Goal: Use online tool/utility: Utilize a website feature to perform a specific function

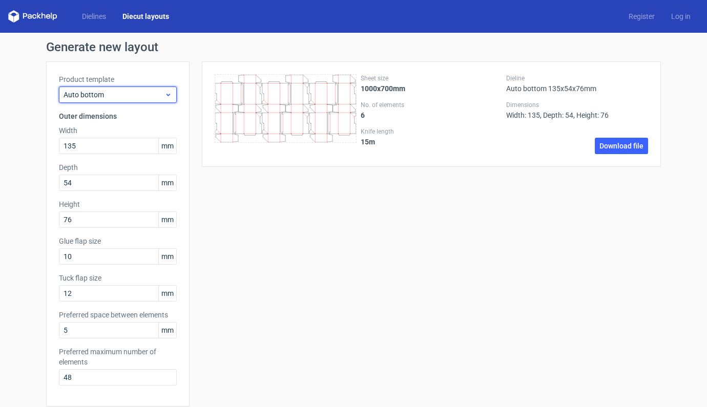
click at [164, 97] on icon at bounding box center [168, 95] width 8 height 8
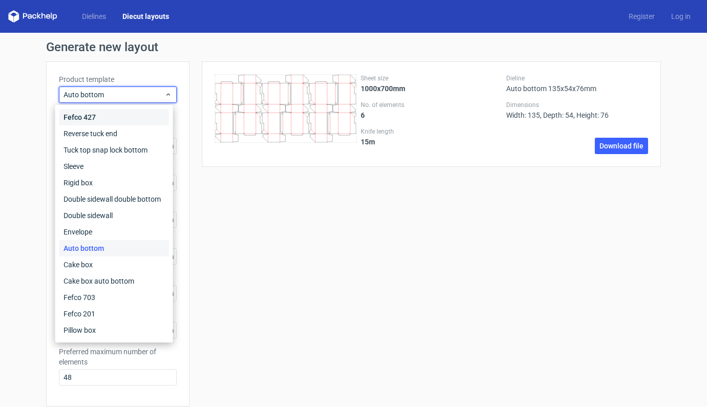
click at [94, 117] on div "Fefco 427" at bounding box center [114, 117] width 110 height 16
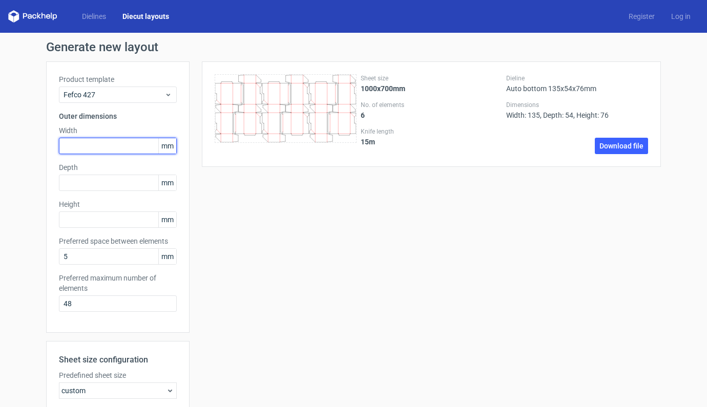
click at [108, 147] on input "text" at bounding box center [118, 146] width 118 height 16
type input "245"
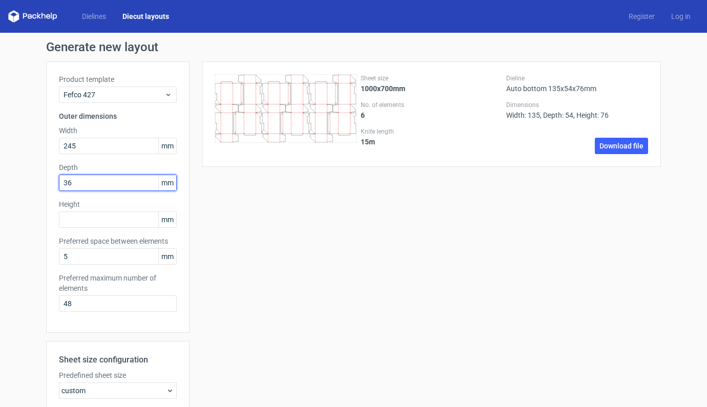
type input "365"
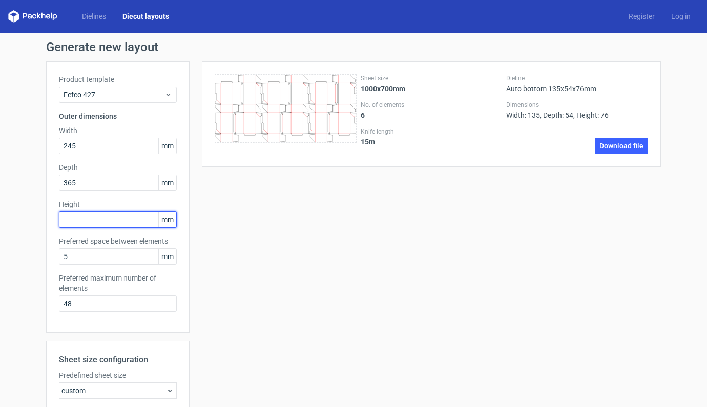
click at [94, 222] on input "text" at bounding box center [118, 220] width 118 height 16
type input "125"
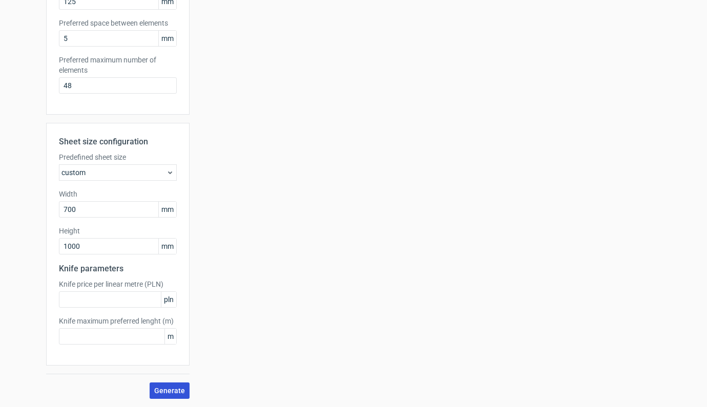
click at [172, 397] on button "Generate" at bounding box center [170, 391] width 40 height 16
click at [161, 171] on div "custom" at bounding box center [118, 172] width 118 height 16
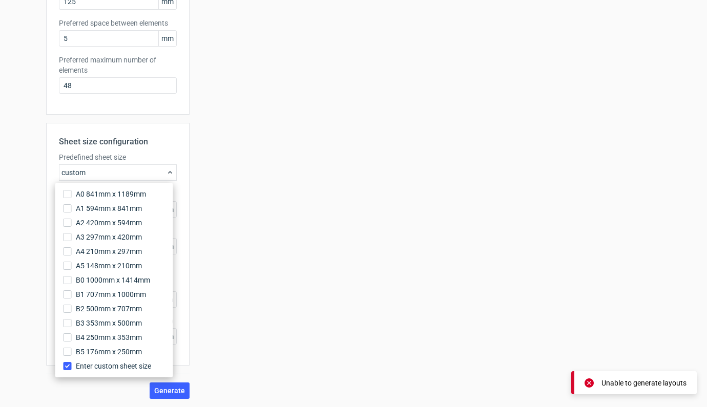
click at [66, 367] on input "Enter custom sheet size" at bounding box center [68, 366] width 8 height 8
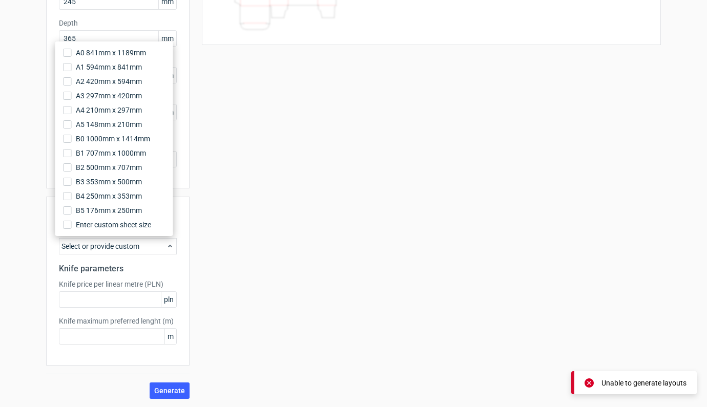
scroll to position [144, 0]
click at [170, 391] on span "Generate" at bounding box center [169, 390] width 31 height 7
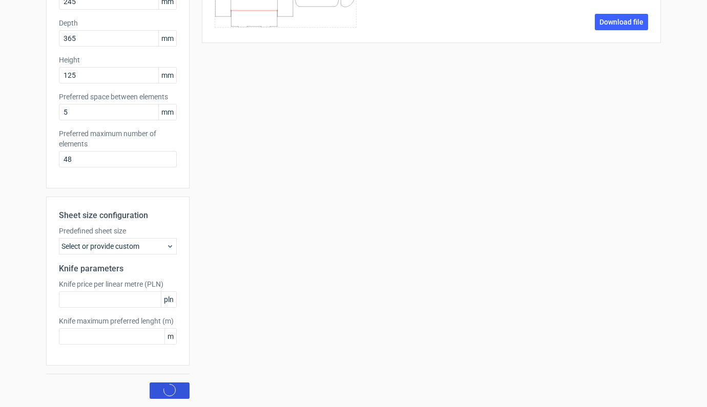
scroll to position [0, 0]
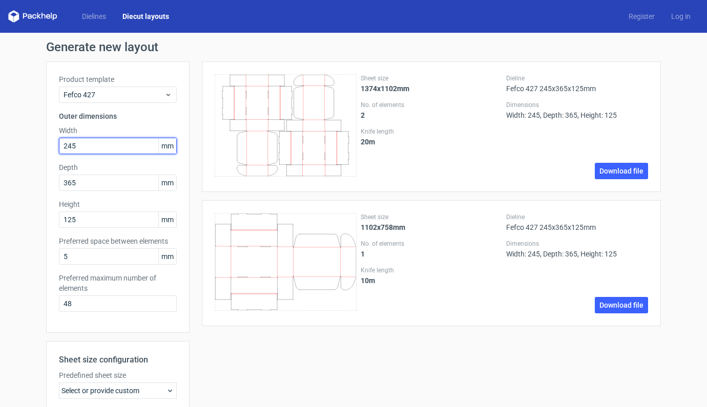
drag, startPoint x: 107, startPoint y: 149, endPoint x: 20, endPoint y: 146, distance: 86.1
click at [20, 146] on div "Generate new layout Product template Fefco 427 Outer dimensions Width 245 mm De…" at bounding box center [353, 292] width 707 height 519
type input "305"
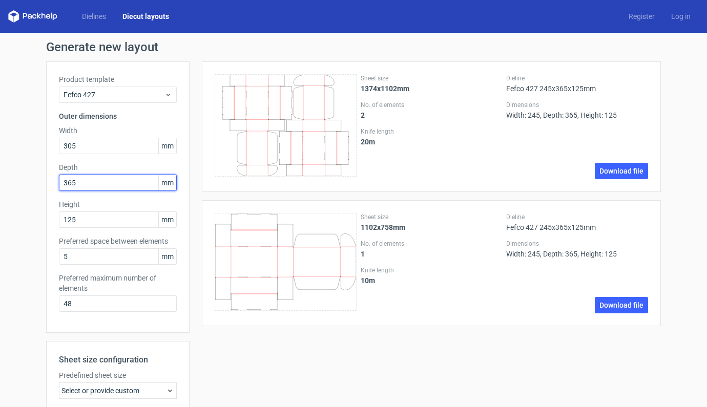
drag, startPoint x: 81, startPoint y: 185, endPoint x: 41, endPoint y: 185, distance: 40.0
click at [41, 185] on div "Generate new layout Product template Fefco 427 Outer dimensions Width 305 mm De…" at bounding box center [353, 292] width 707 height 519
type input "185"
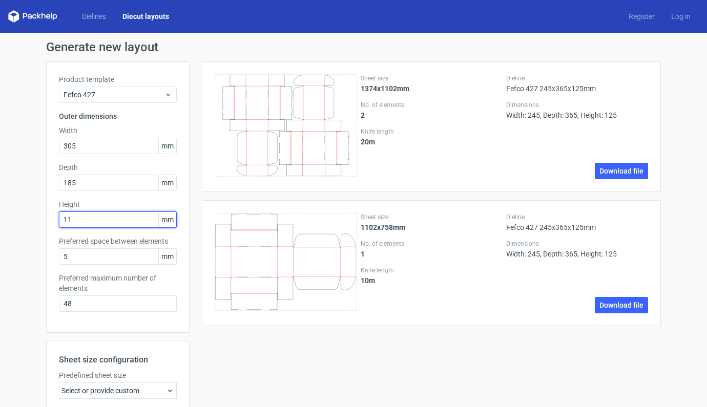
type input "115"
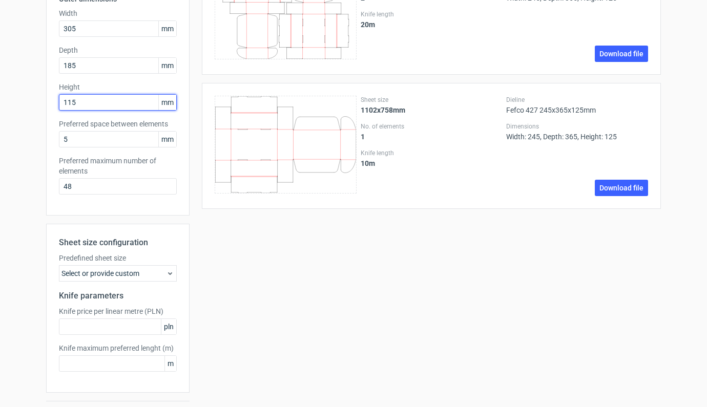
scroll to position [144, 0]
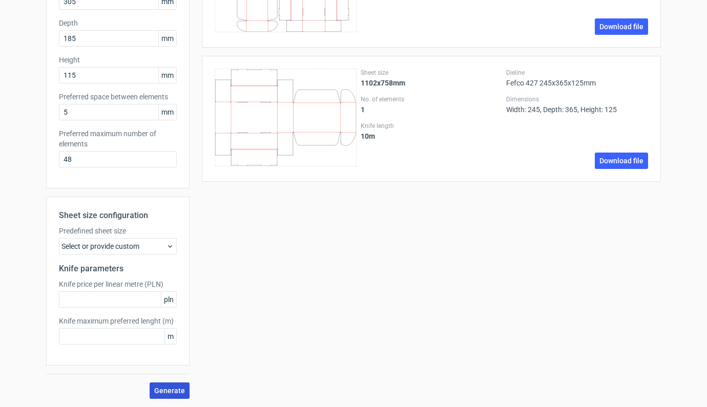
click at [177, 390] on span "Generate" at bounding box center [169, 390] width 31 height 7
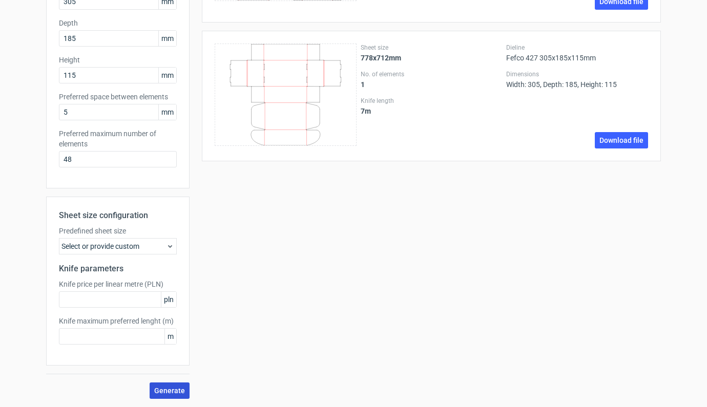
scroll to position [0, 0]
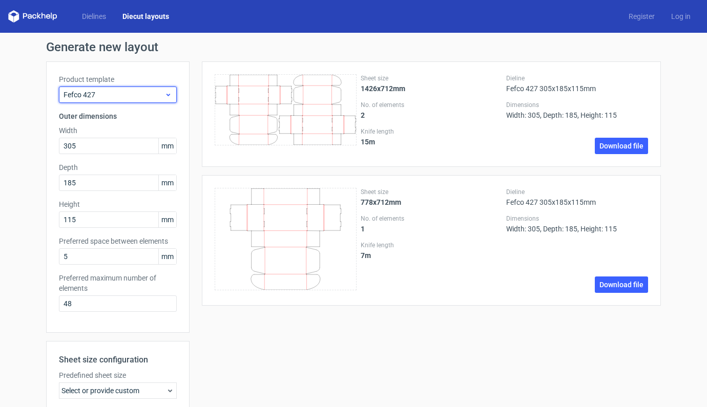
click at [164, 91] on icon at bounding box center [168, 95] width 8 height 8
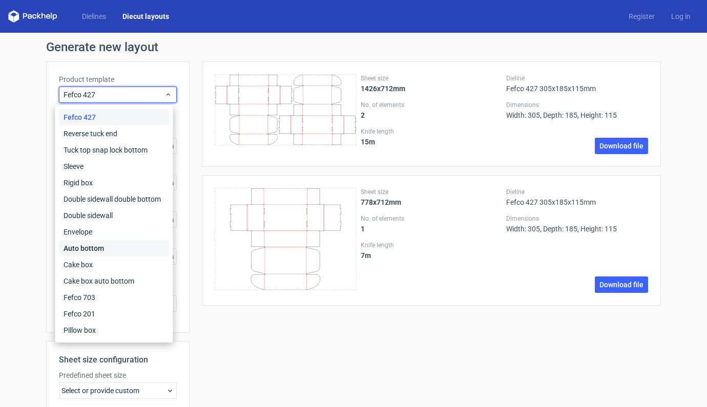
click at [91, 253] on div "Auto bottom" at bounding box center [114, 248] width 110 height 16
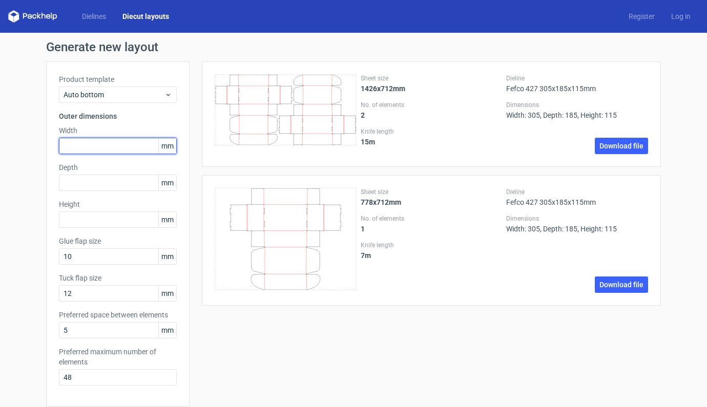
click at [104, 140] on input "text" at bounding box center [118, 146] width 118 height 16
type input "220"
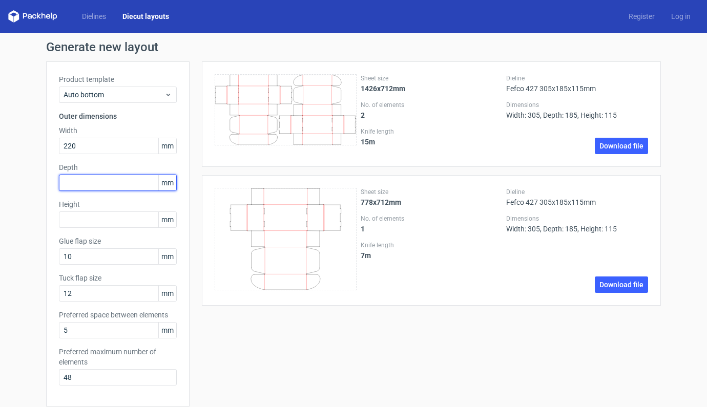
click at [93, 181] on input "text" at bounding box center [118, 183] width 118 height 16
type input "220"
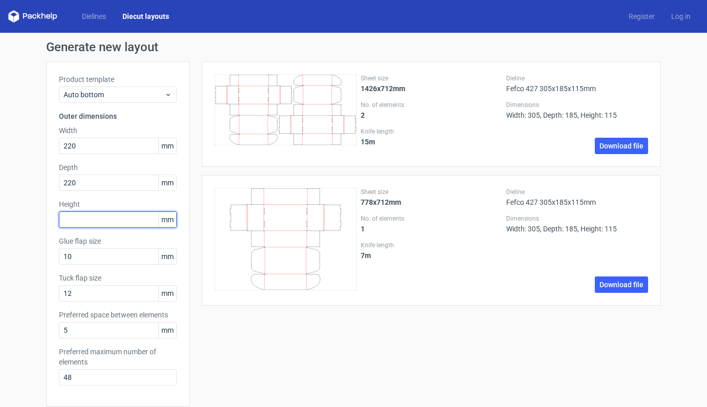
click at [92, 219] on input "text" at bounding box center [118, 220] width 118 height 16
type input "220"
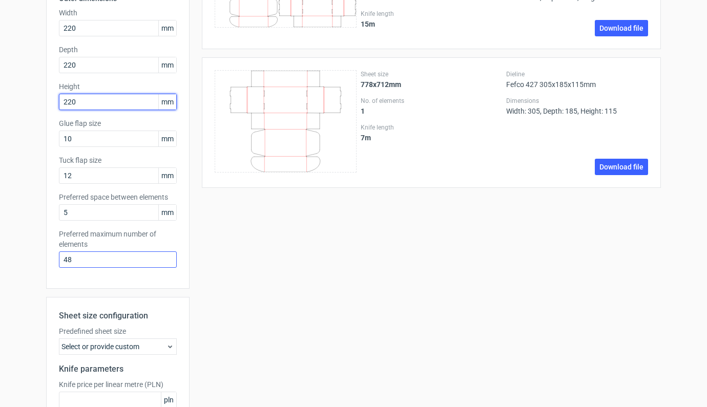
scroll to position [218, 0]
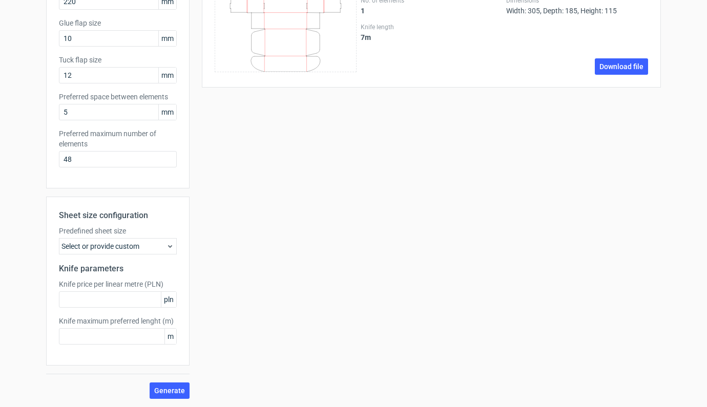
click at [161, 381] on div "Sheet size configuration Predefined sheet size Select or provide custom Knife p…" at bounding box center [117, 298] width 143 height 202
click at [159, 398] on button "Generate" at bounding box center [170, 391] width 40 height 16
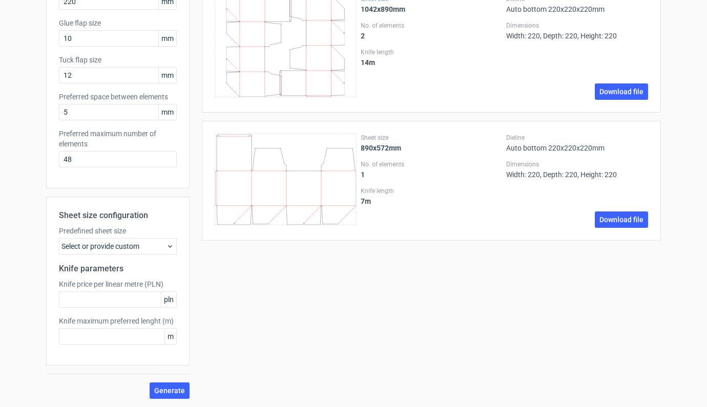
scroll to position [0, 0]
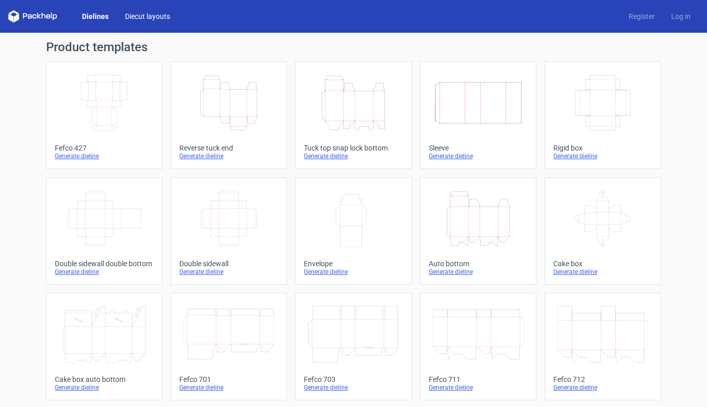
click at [140, 15] on link "Diecut layouts" at bounding box center [147, 16] width 61 height 10
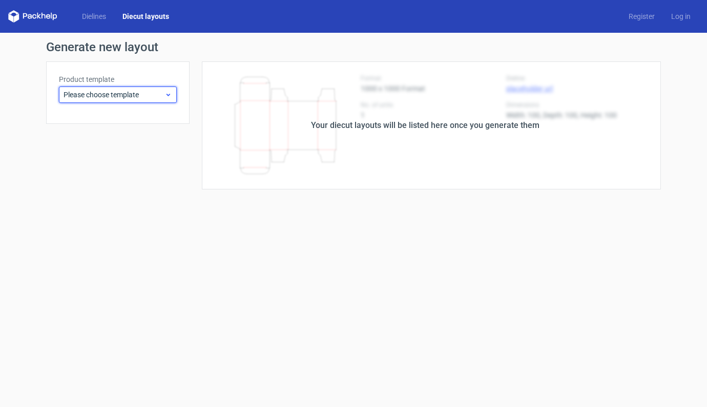
click at [149, 90] on span "Please choose template" at bounding box center [114, 95] width 101 height 10
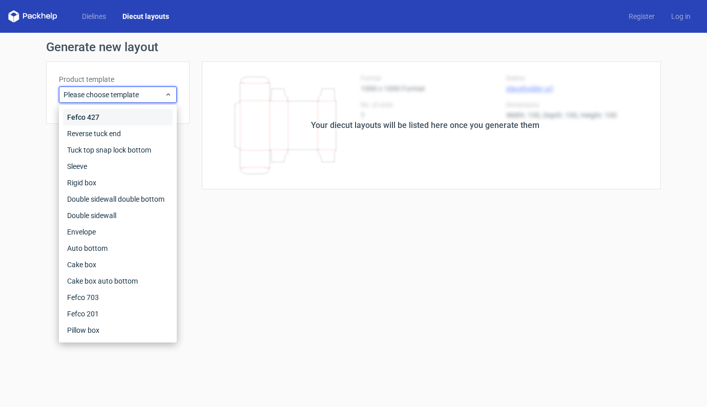
click at [78, 117] on div "Fefco 427" at bounding box center [118, 117] width 110 height 16
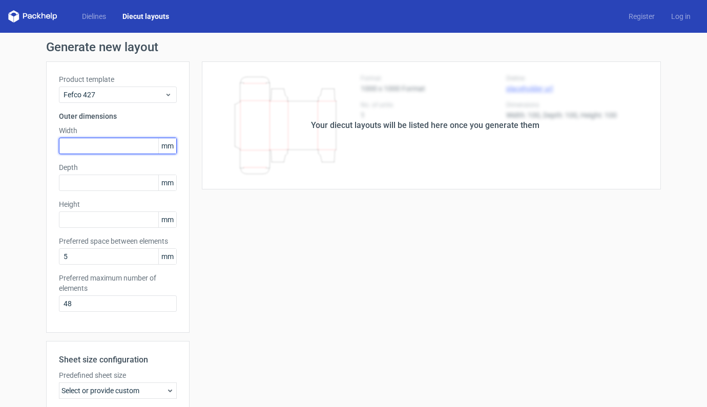
click at [102, 147] on input "text" at bounding box center [118, 146] width 118 height 16
type input "305"
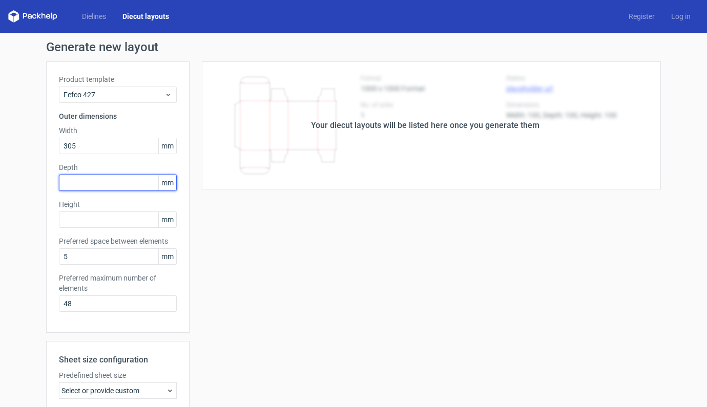
click at [87, 185] on input "text" at bounding box center [118, 183] width 118 height 16
type input "185"
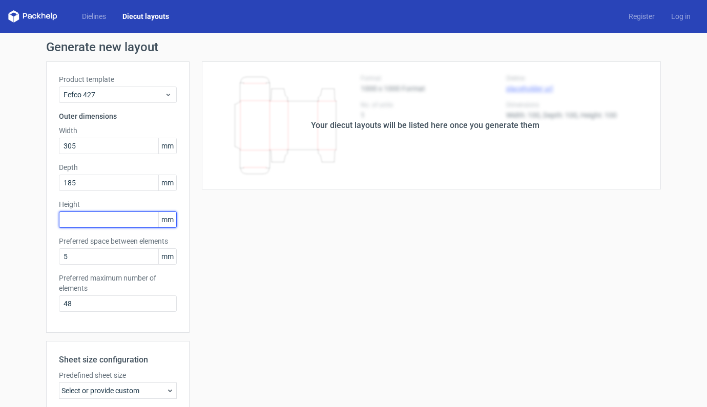
click at [80, 213] on input "text" at bounding box center [118, 220] width 118 height 16
type input "115"
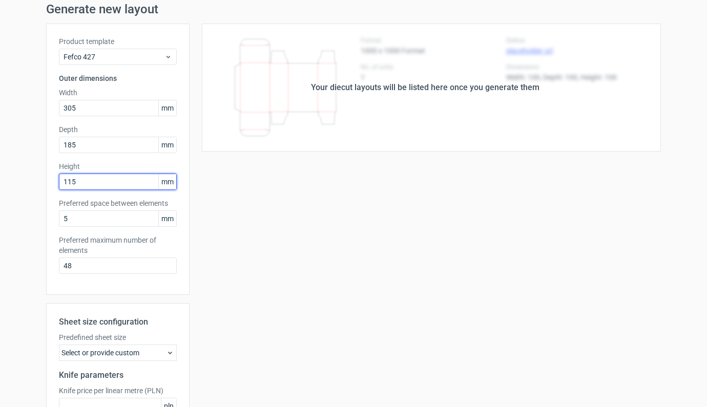
scroll to position [144, 0]
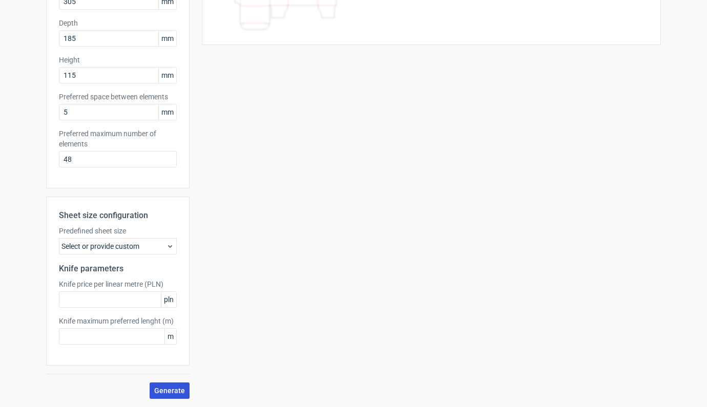
click at [162, 389] on span "Generate" at bounding box center [169, 390] width 31 height 7
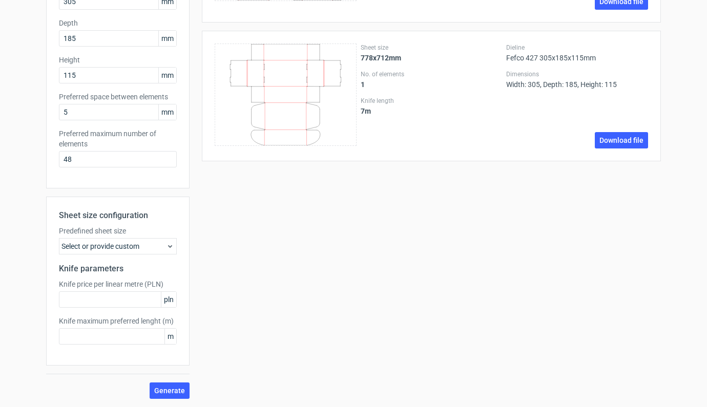
scroll to position [0, 0]
